Goal: Task Accomplishment & Management: Manage account settings

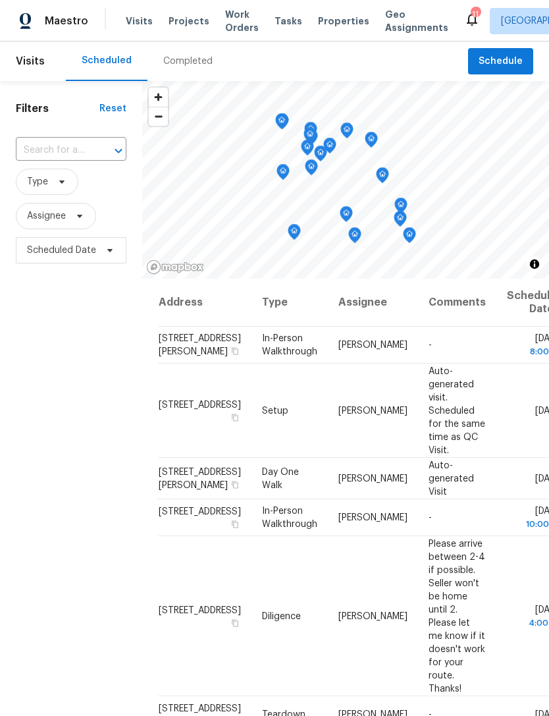
click at [70, 148] on input "text" at bounding box center [53, 150] width 74 height 20
type input "663 swift"
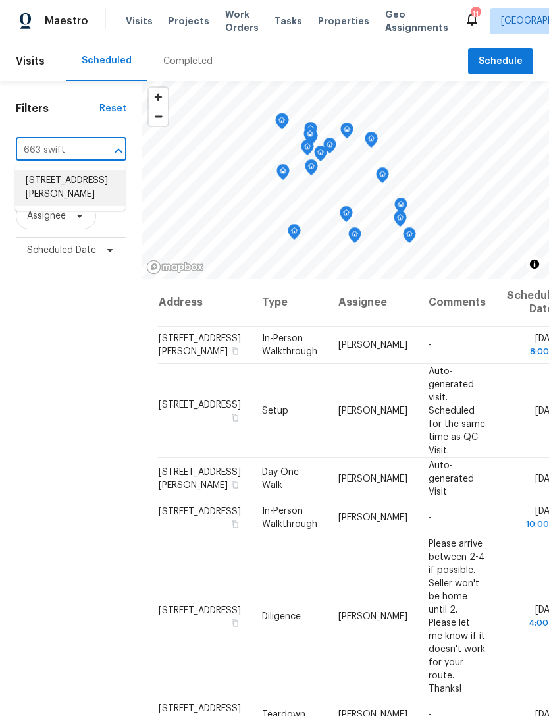
click at [61, 190] on li "663 Swift Eagle Ave, Henderson, NV 89015" at bounding box center [70, 188] width 110 height 36
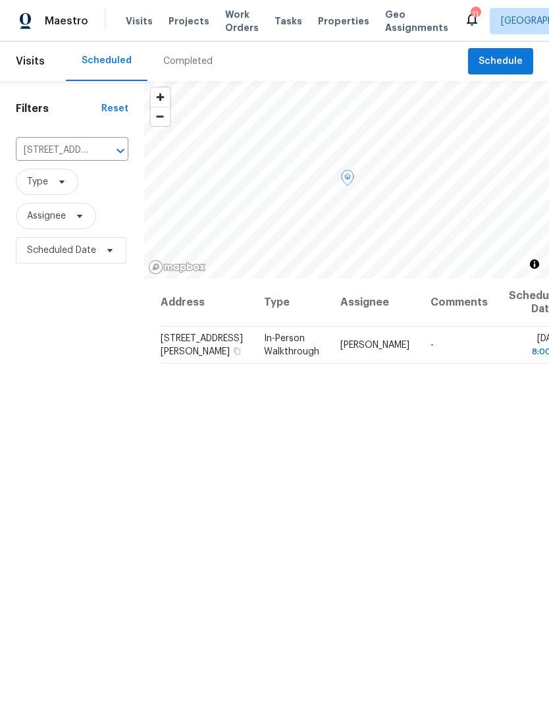
click at [0, 0] on icon at bounding box center [0, 0] width 0 height 0
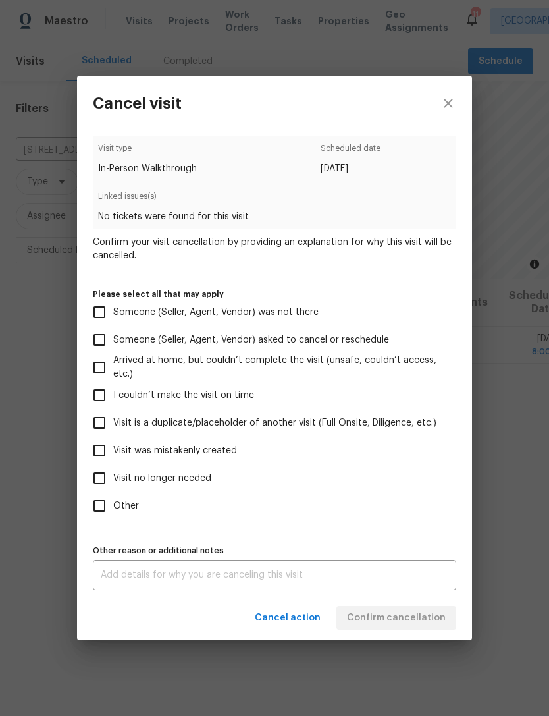
click at [269, 309] on span "Someone (Seller, Agent, Vendor) was not there" at bounding box center [216, 313] width 206 height 14
click at [113, 309] on input "Someone (Seller, Agent, Vendor) was not there" at bounding box center [100, 312] width 28 height 28
checkbox input "true"
click at [251, 578] on textarea at bounding box center [275, 575] width 348 height 9
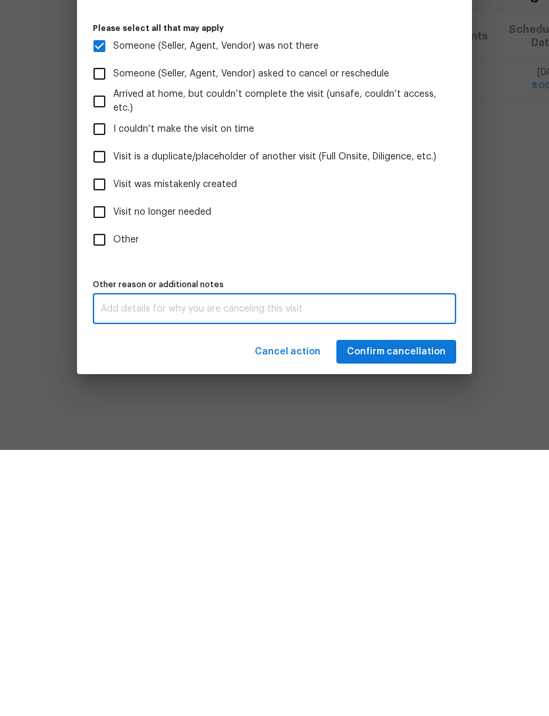
click at [195, 571] on textarea at bounding box center [275, 575] width 348 height 9
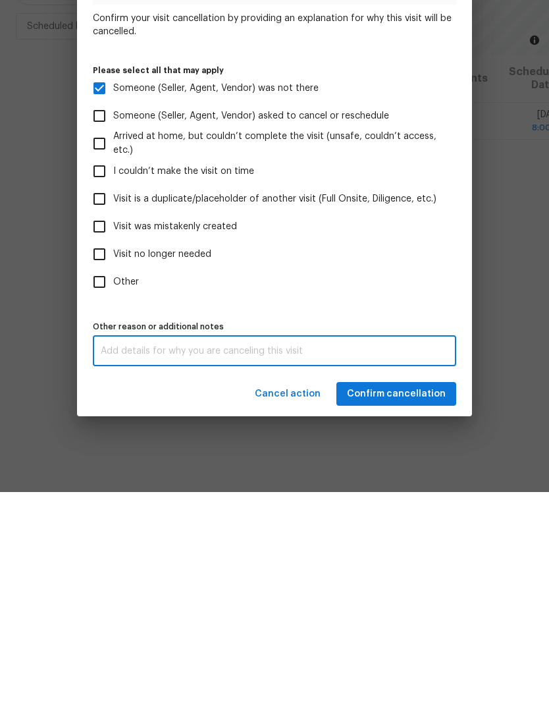
paste textarea "Terrance Wright (Sun-Thurs 8a-5p) (OOO Ping Pod 1) seller is not home again can…"
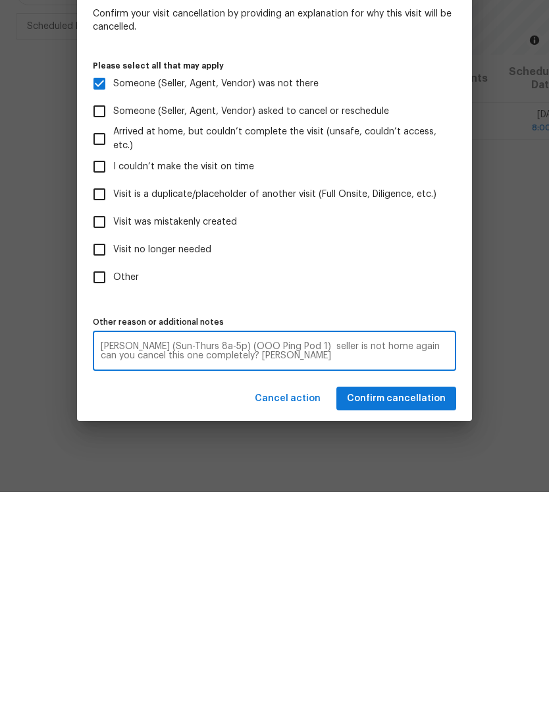
type textarea "Terrance Wright (Sun-Thurs 8a-5p) (OOO Ping Pod 1) seller is not home again can…"
click at [430, 615] on span "Confirm cancellation" at bounding box center [396, 623] width 99 height 16
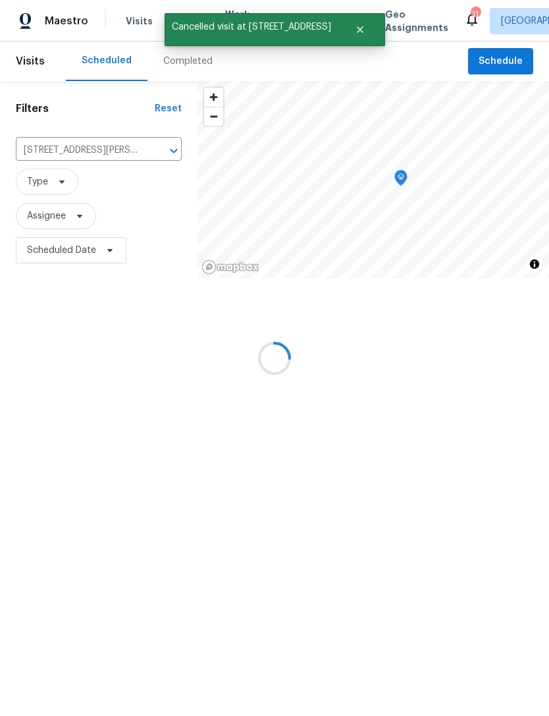
scroll to position [0, 0]
click at [157, 150] on icon "Clear" at bounding box center [156, 150] width 13 height 13
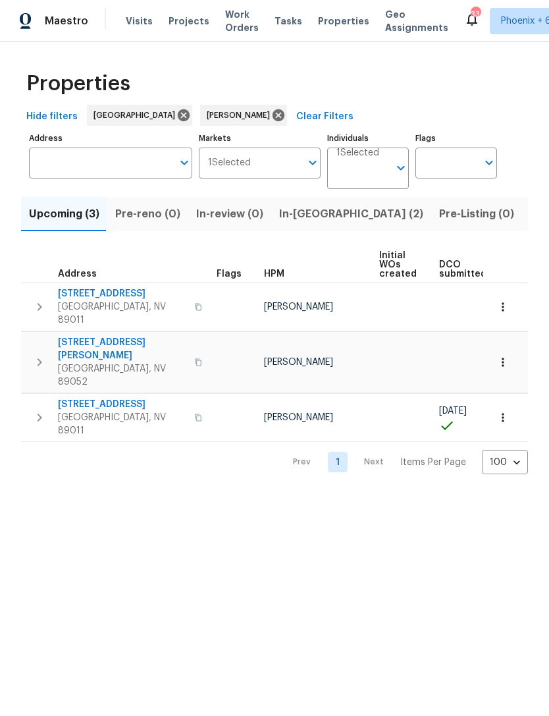
click at [165, 217] on span "Pre-reno (0)" at bounding box center [147, 214] width 65 height 18
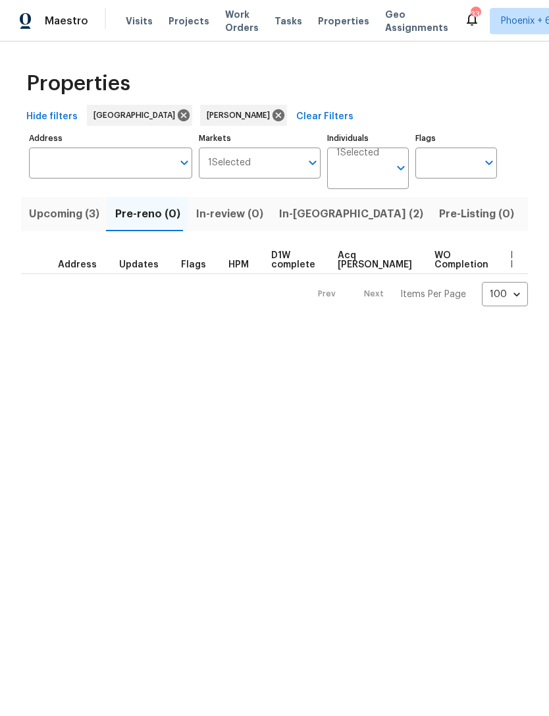
click at [83, 224] on button "Upcoming (3)" at bounding box center [64, 214] width 86 height 34
